Goal: Navigation & Orientation: Find specific page/section

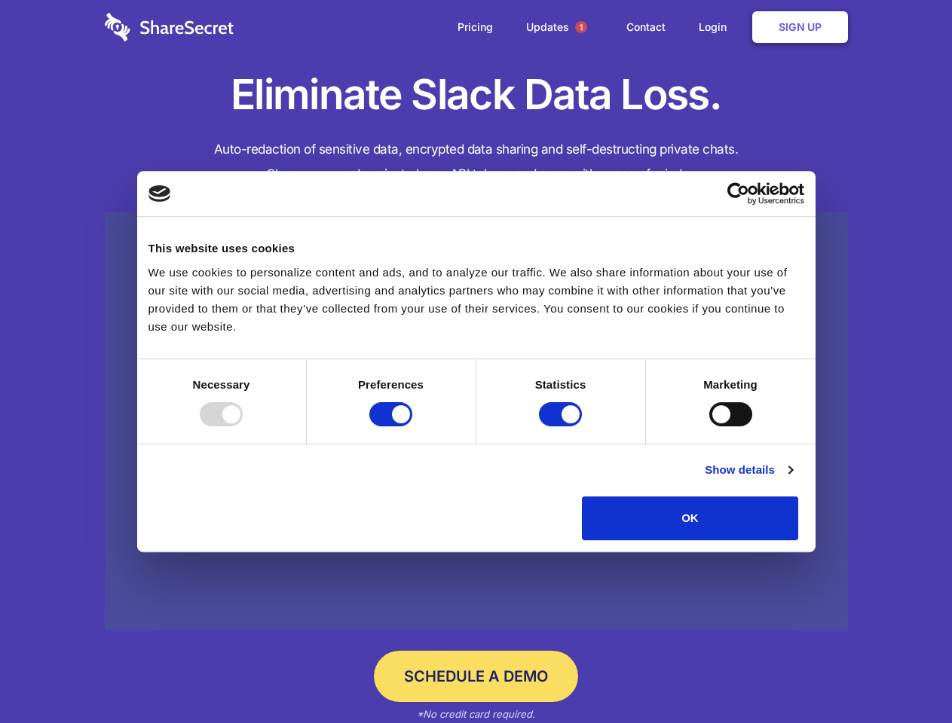
click at [243, 426] on div at bounding box center [221, 414] width 43 height 24
click at [412, 426] on input "Preferences" at bounding box center [390, 414] width 43 height 24
checkbox input "false"
click at [562, 426] on input "Statistics" at bounding box center [560, 414] width 43 height 24
checkbox input "false"
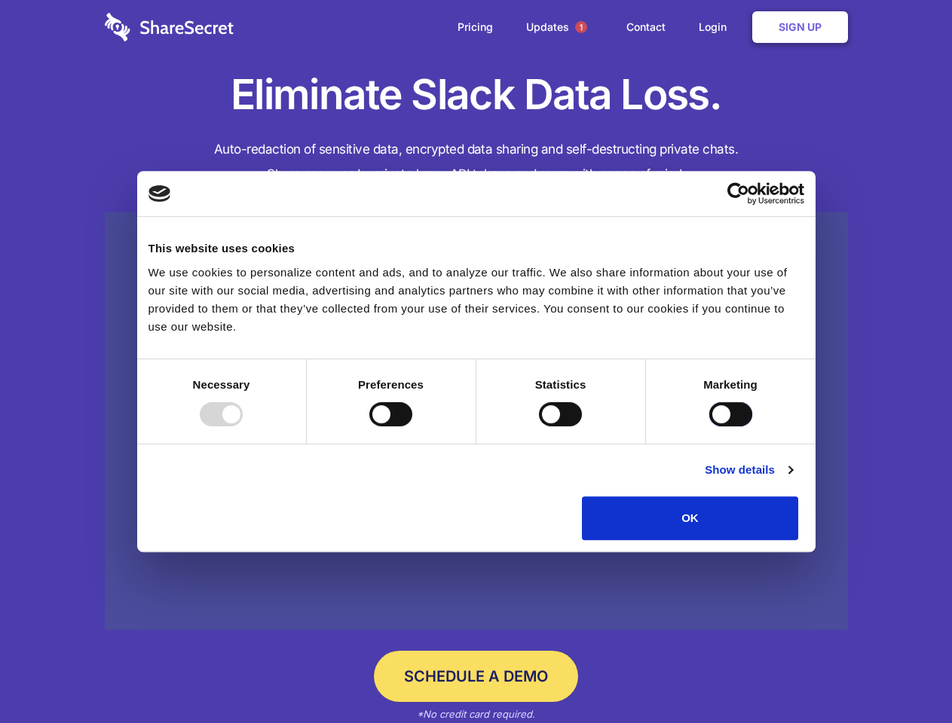
click at [709, 426] on input "Marketing" at bounding box center [730, 414] width 43 height 24
checkbox input "true"
click at [792, 479] on link "Show details" at bounding box center [748, 470] width 87 height 18
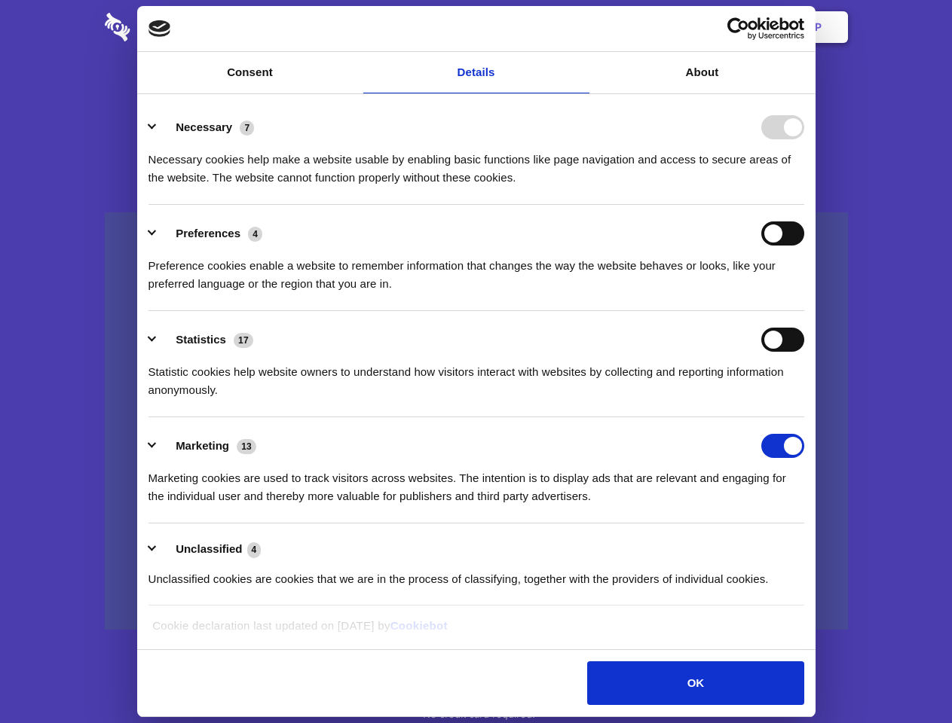
click at [804, 205] on li "Necessary 7 Necessary cookies help make a website usable by enabling basic func…" at bounding box center [476, 152] width 656 height 106
click at [580, 27] on span "1" at bounding box center [581, 27] width 12 height 12
